Goal: Book appointment/travel/reservation

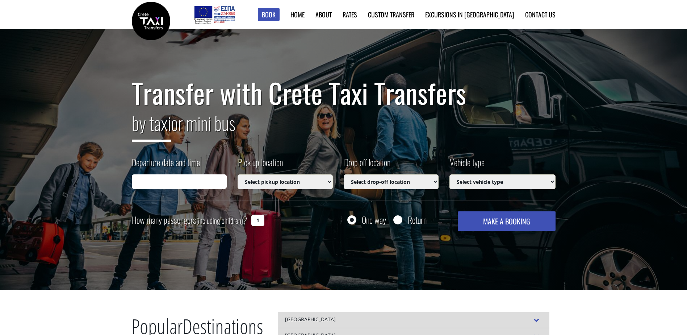
click at [188, 183] on input "Departure date and time" at bounding box center [179, 181] width 95 height 14
type input "[DATE] 11:01"
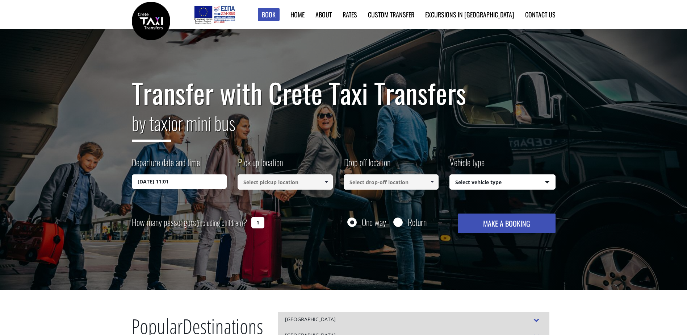
click at [188, 183] on input "[DATE] 11:01" at bounding box center [179, 181] width 95 height 14
click at [165, 180] on input "[DATE] 11:01" at bounding box center [179, 181] width 95 height 14
click at [151, 181] on input "[DATE] 11:01" at bounding box center [179, 181] width 95 height 14
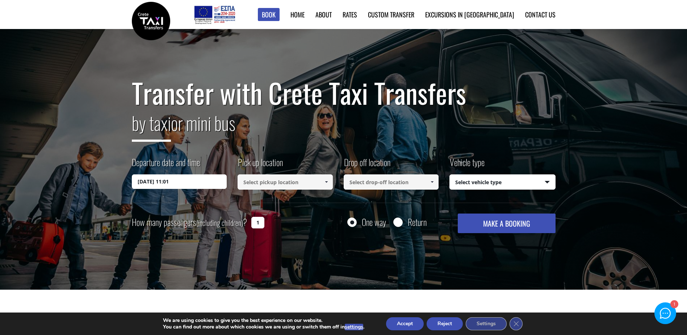
click at [139, 180] on input "[DATE] 11:01" at bounding box center [179, 181] width 95 height 14
click at [273, 183] on input at bounding box center [285, 181] width 95 height 15
click at [324, 183] on span at bounding box center [326, 182] width 6 height 6
click at [256, 186] on input at bounding box center [285, 181] width 95 height 15
click at [271, 183] on input "[PERSON_NAME]" at bounding box center [285, 181] width 95 height 15
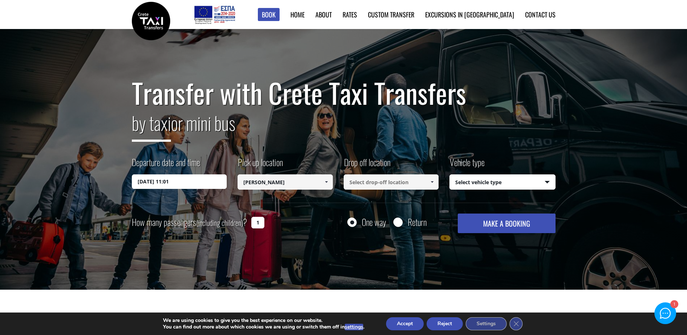
click at [271, 183] on input "[PERSON_NAME]" at bounding box center [285, 181] width 95 height 15
paste input "Gerani"
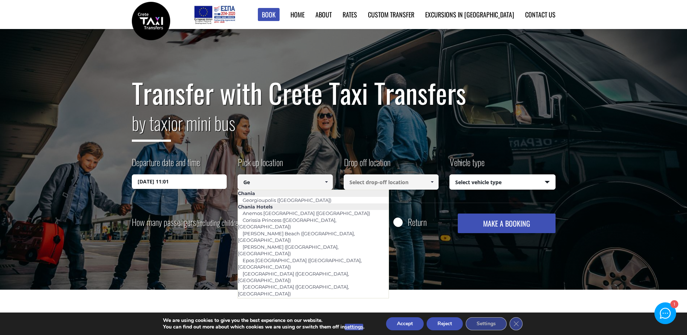
type input "G"
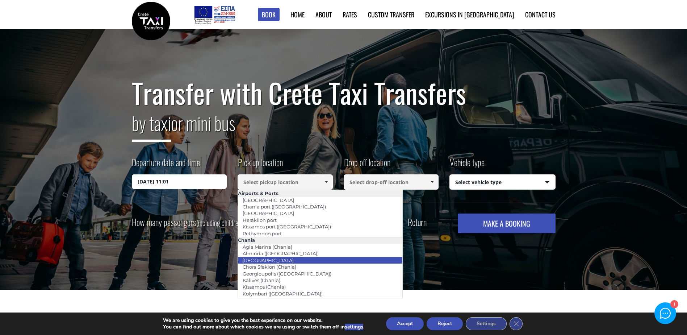
click at [314, 260] on li "[GEOGRAPHIC_DATA]" at bounding box center [320, 260] width 164 height 7
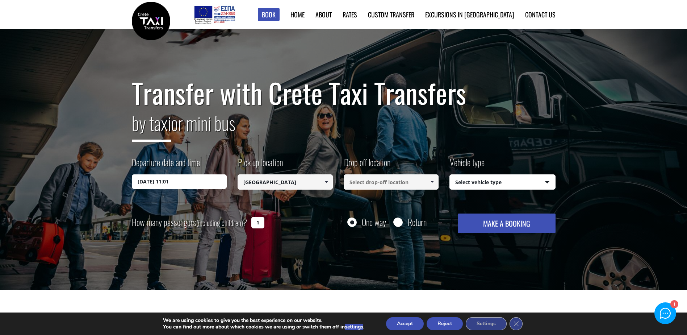
type input "[GEOGRAPHIC_DATA]"
click at [190, 182] on input "[DATE] 11:01" at bounding box center [179, 181] width 95 height 14
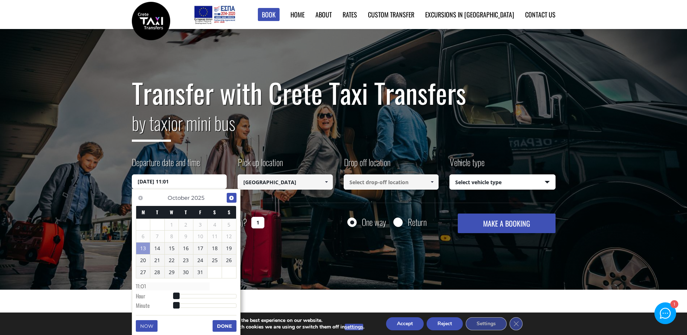
click at [233, 195] on span "Next" at bounding box center [232, 198] width 6 height 6
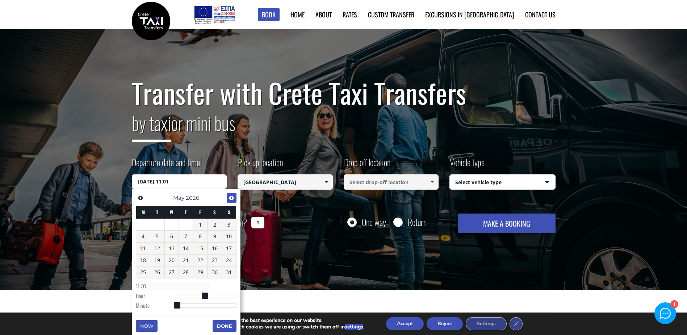
click at [233, 195] on span "Next" at bounding box center [232, 198] width 6 height 6
click at [154, 270] on link "30" at bounding box center [157, 272] width 14 height 12
type input "[DATE] 01:00"
type input "01:00"
type input "[DATE] 02:00"
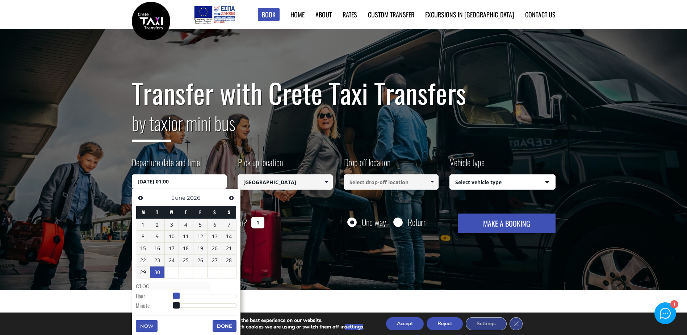
type input "02:00"
type input "[DATE] 03:00"
type input "03:00"
type input "[DATE] 04:00"
type input "04:00"
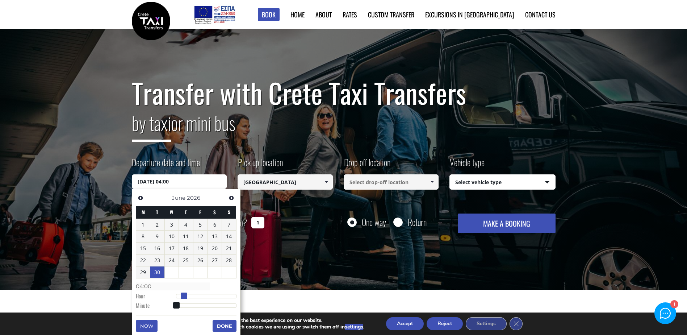
type input "[DATE] 05:00"
type input "05:00"
type input "[DATE] 06:00"
type input "06:00"
type input "[DATE] 07:00"
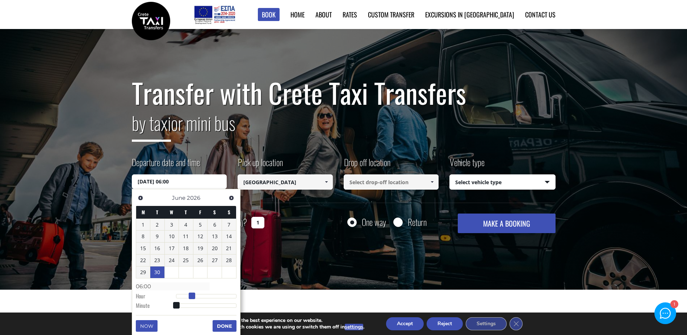
type input "07:00"
type input "[DATE] 08:00"
type input "08:00"
type input "[DATE] 09:00"
type input "09:00"
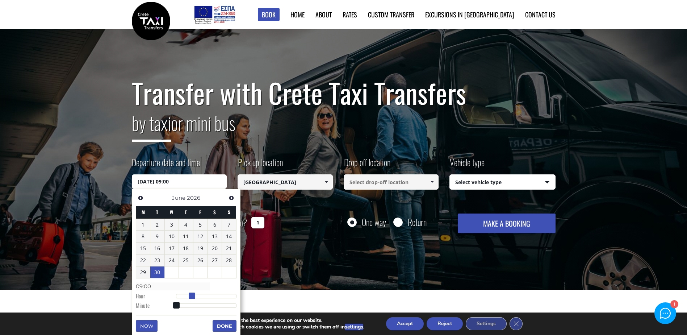
type input "[DATE] 10:00"
type input "10:00"
type input "[DATE] 09:00"
type input "09:00"
type input "[DATE] 07:00"
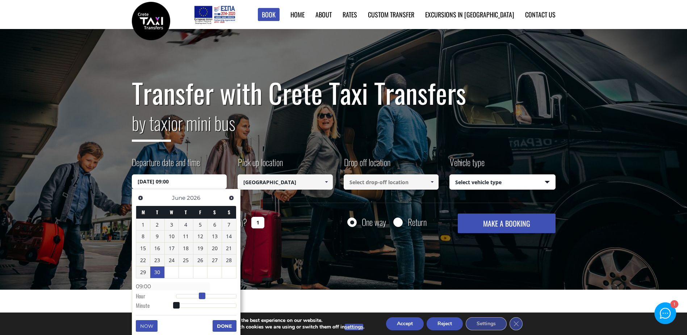
type input "07:00"
type input "[DATE] 06:00"
type input "06:00"
type input "[DATE] 05:00"
type input "05:00"
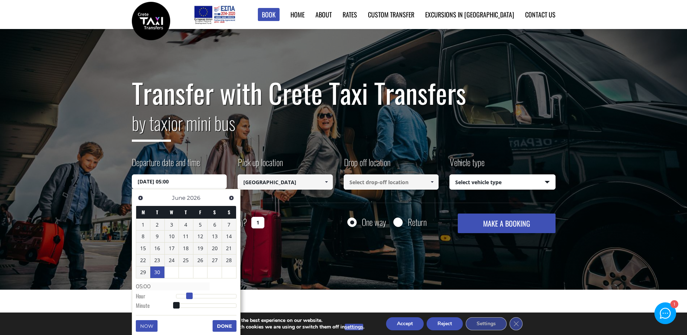
type input "[DATE] 04:00"
type input "04:00"
type input "[DATE] 03:00"
type input "03:00"
type input "[DATE] 02:00"
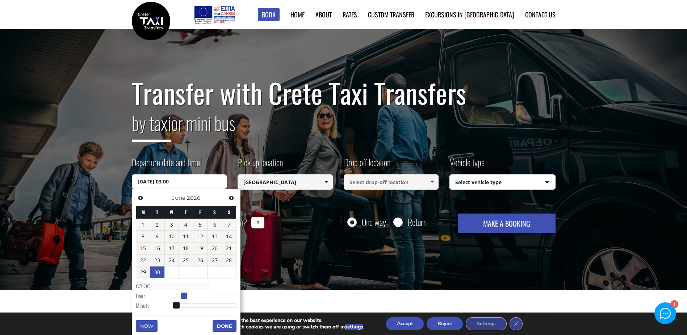
type input "02:00"
type input "[DATE] 03:00"
type input "03:00"
type input "[DATE] 04:00"
type input "04:00"
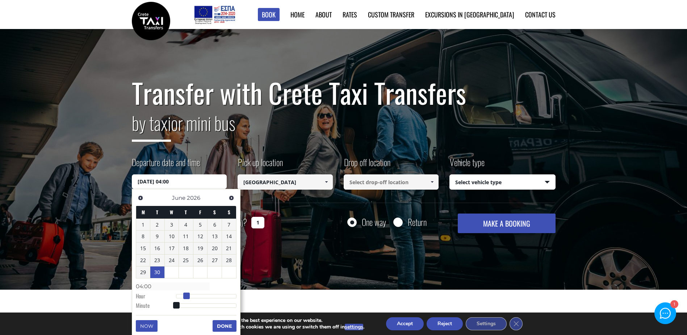
drag, startPoint x: 176, startPoint y: 295, endPoint x: 187, endPoint y: 297, distance: 11.3
click at [187, 297] on span at bounding box center [186, 295] width 7 height 7
type input "[DATE] 05:00"
type input "05:00"
type input "[DATE] 07:00"
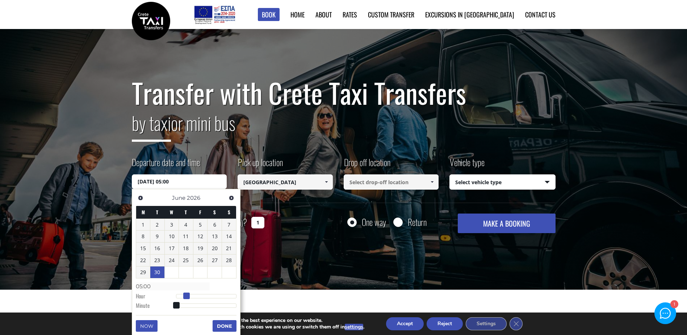
type input "07:00"
type input "[DATE] 09:00"
type input "09:00"
type input "[DATE] 10:00"
type input "10:00"
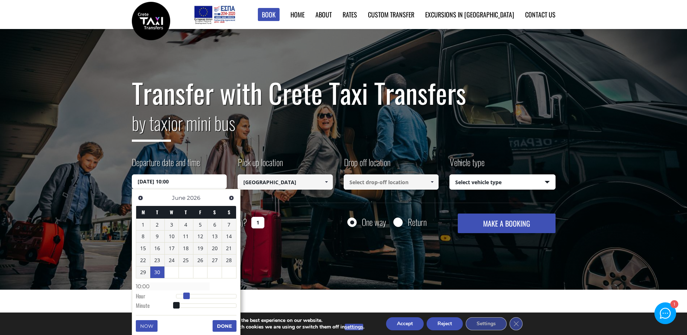
type input "[DATE] 11:00"
type input "11:00"
type input "[DATE] 12:00"
type input "12:00"
type input "[DATE] 13:00"
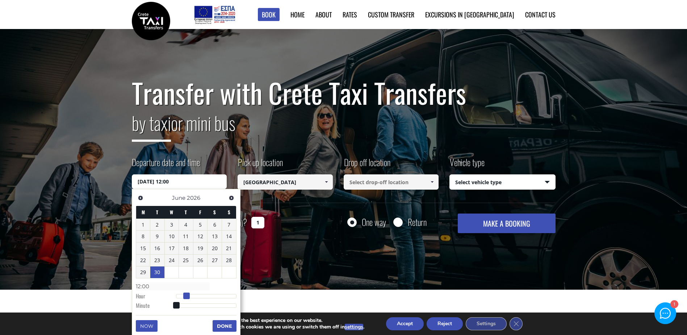
type input "13:00"
type input "[DATE] 14:00"
type input "14:00"
type input "[DATE] 15:00"
type input "15:00"
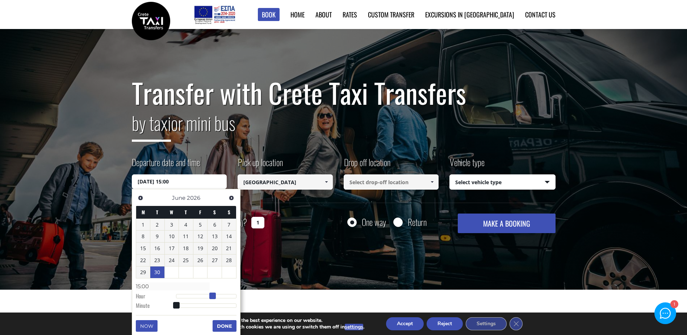
type input "[DATE] 16:00"
type input "16:00"
type input "[DATE] 17:00"
type input "17:00"
type input "[DATE] 18:00"
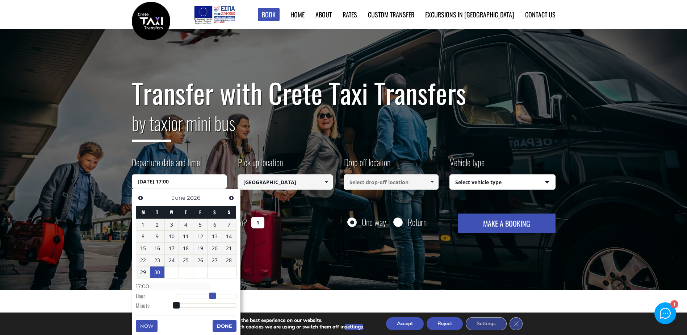
type input "18:00"
type input "[DATE] 19:00"
type input "19:00"
type input "[DATE] 17:00"
type input "17:00"
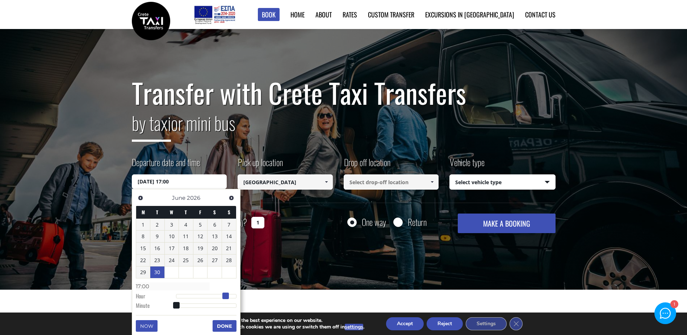
type input "[DATE] 16:00"
type input "16:00"
type input "[DATE] 15:00"
type input "15:00"
type input "[DATE] 14:00"
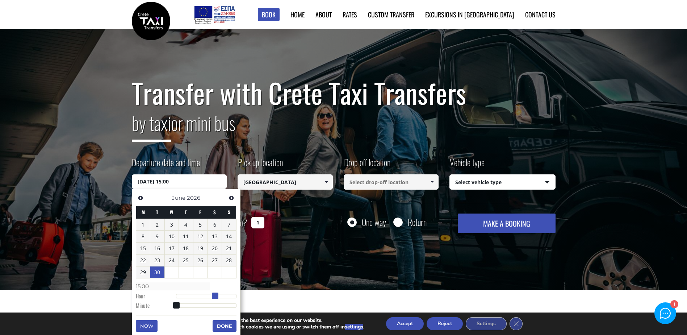
type input "14:00"
type input "[DATE] 15:00"
type input "15:00"
type input "[DATE] 16:00"
type input "16:00"
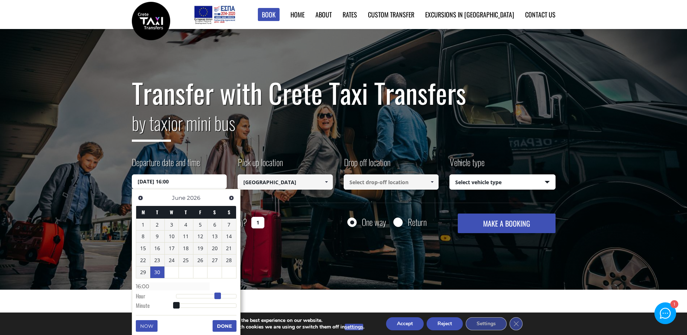
drag, startPoint x: 188, startPoint y: 296, endPoint x: 219, endPoint y: 295, distance: 31.2
click at [219, 295] on span at bounding box center [217, 295] width 7 height 7
click at [222, 326] on button "Done" at bounding box center [225, 326] width 24 height 12
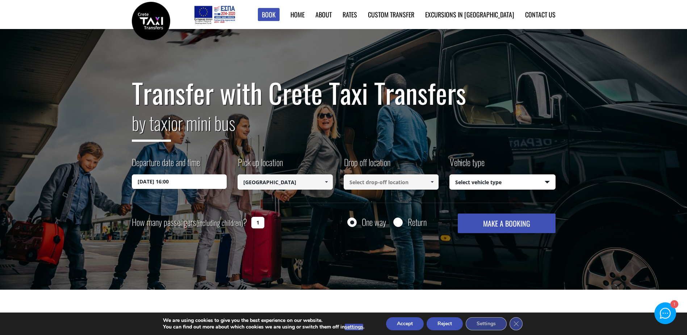
click at [392, 180] on input at bounding box center [391, 181] width 95 height 15
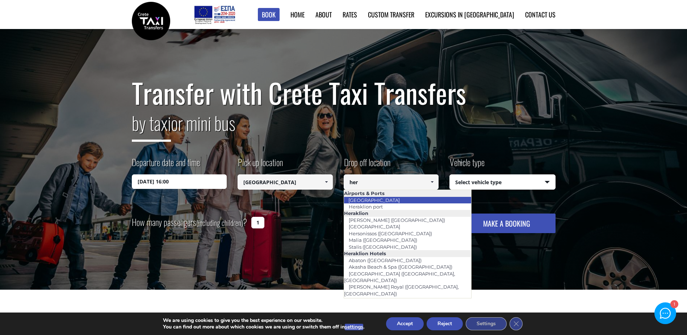
click at [389, 200] on link "[GEOGRAPHIC_DATA]" at bounding box center [374, 200] width 61 height 10
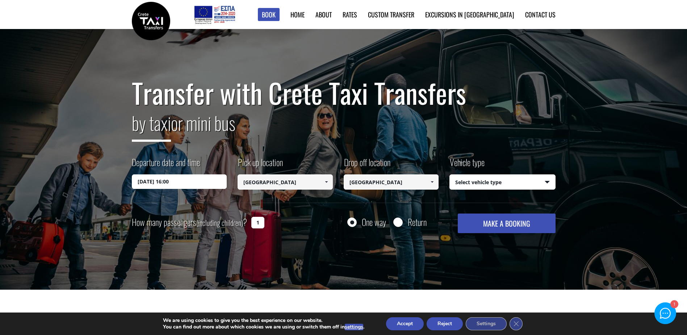
type input "[GEOGRAPHIC_DATA]"
click at [511, 182] on select "Select vehicle type Taxi (4 passengers) Mercedes E Class Mini Van (7 passengers…" at bounding box center [502, 182] width 105 height 15
select select "540"
click at [450, 175] on select "Select vehicle type Taxi (4 passengers) Mercedes E Class Mini Van (7 passengers…" at bounding box center [502, 182] width 105 height 15
click at [510, 221] on button "MAKE A BOOKING" at bounding box center [506, 223] width 97 height 20
